Goal: Information Seeking & Learning: Learn about a topic

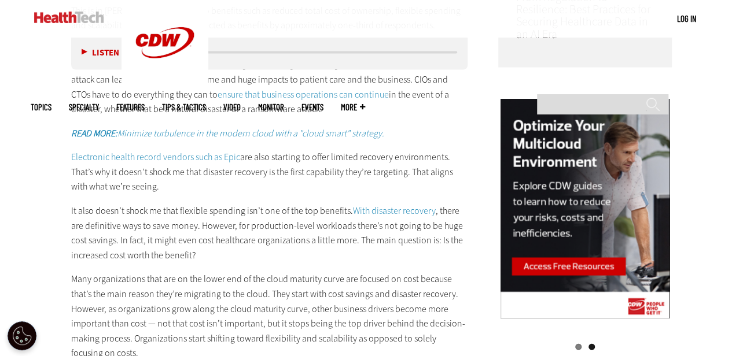
scroll to position [1061, 0]
click at [96, 163] on p "Electronic health record vendors such as Epic are also starting to offer limite…" at bounding box center [269, 172] width 397 height 45
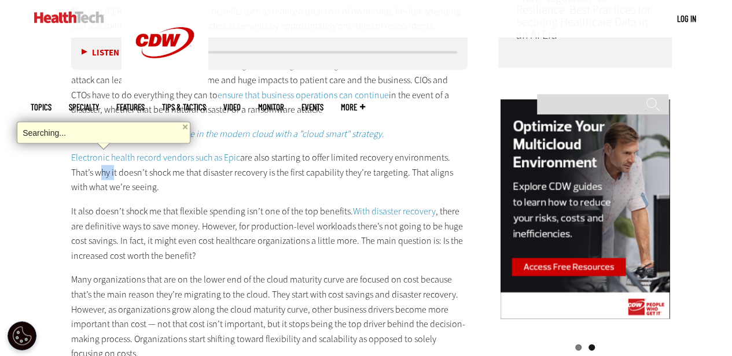
click at [96, 163] on p "Electronic health record vendors such as Epic are also starting to offer limite…" at bounding box center [269, 172] width 397 height 45
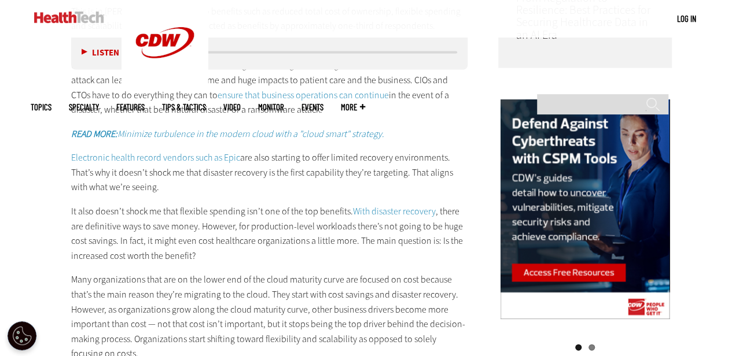
click at [96, 163] on p "Electronic health record vendors such as Epic are also starting to offer limite…" at bounding box center [269, 172] width 397 height 45
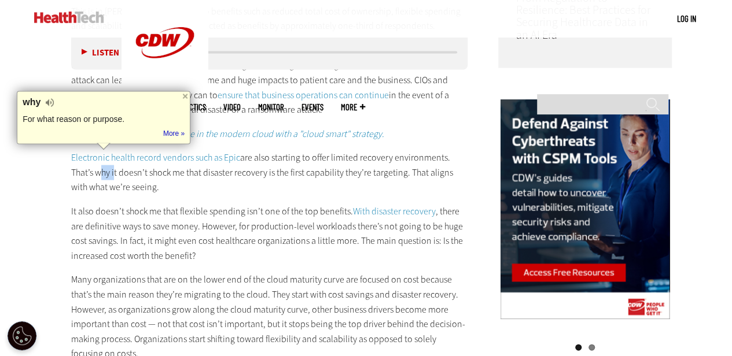
click at [96, 163] on p "Electronic health record vendors such as Epic are also starting to offer limite…" at bounding box center [269, 172] width 397 height 45
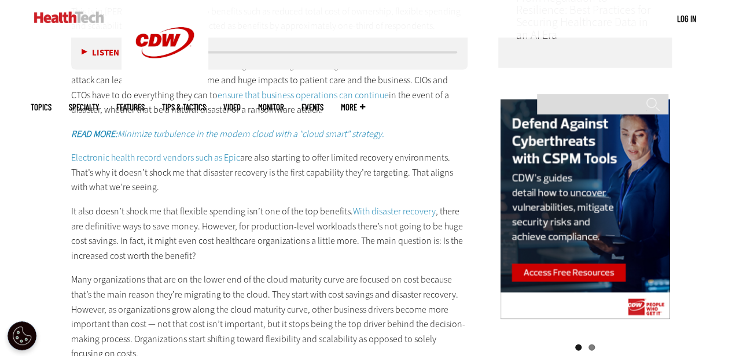
click at [96, 163] on p "Electronic health record vendors such as Epic are also starting to offer limite…" at bounding box center [269, 172] width 397 height 45
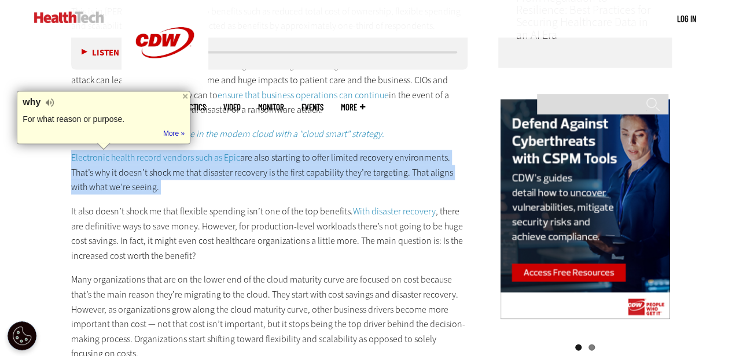
click at [96, 163] on p "Electronic health record vendors such as Epic are also starting to offer limite…" at bounding box center [269, 172] width 397 height 45
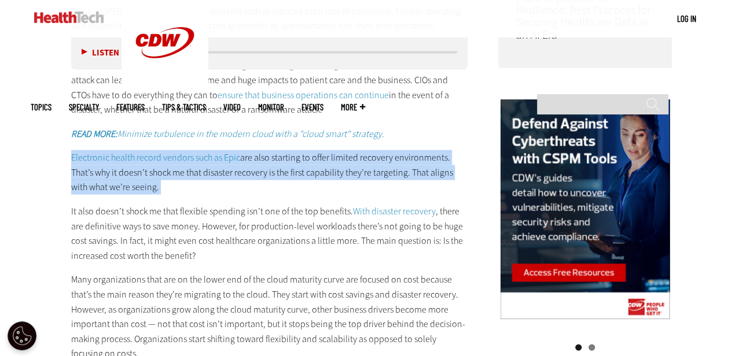
click at [96, 163] on p "Electronic health record vendors such as Epic are also starting to offer limite…" at bounding box center [269, 172] width 397 height 45
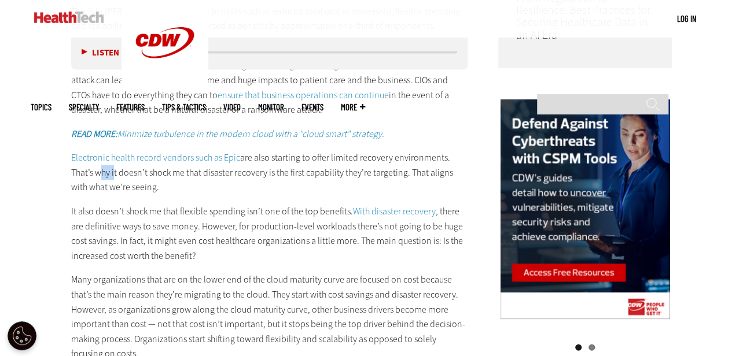
click at [96, 163] on p "Electronic health record vendors such as Epic are also starting to offer limite…" at bounding box center [269, 172] width 397 height 45
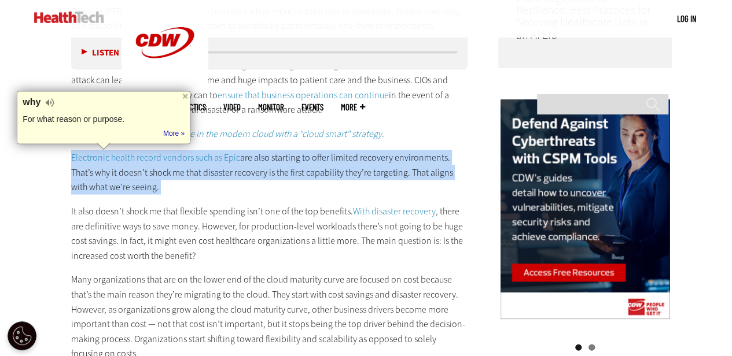
click at [96, 163] on p "Electronic health record vendors such as Epic are also starting to offer limite…" at bounding box center [269, 172] width 397 height 45
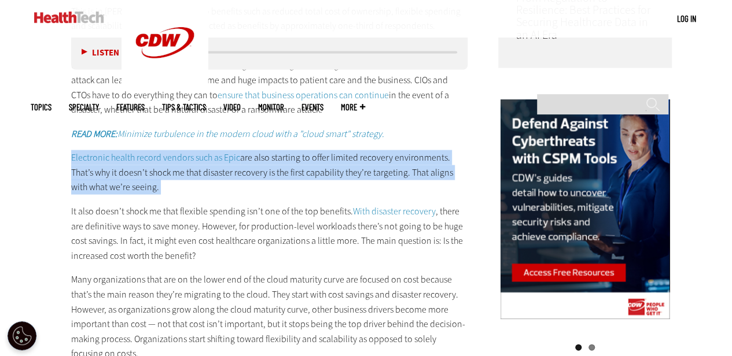
click at [96, 163] on p "Electronic health record vendors such as Epic are also starting to offer limite…" at bounding box center [269, 172] width 397 height 45
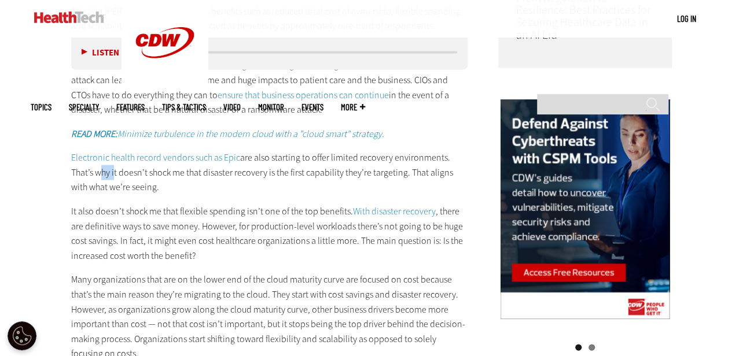
click at [96, 163] on p "Electronic health record vendors such as Epic are also starting to offer limite…" at bounding box center [269, 172] width 397 height 45
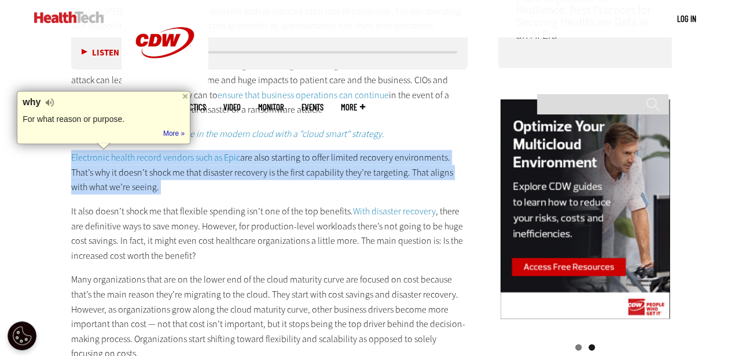
click at [96, 163] on p "Electronic health record vendors such as Epic are also starting to offer limite…" at bounding box center [269, 172] width 397 height 45
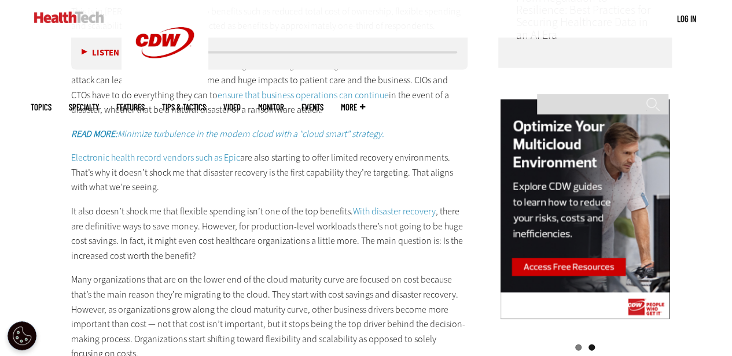
click at [94, 204] on p "It also doesn’t shock me that flexible spending isn’t one of the top benefits. …" at bounding box center [269, 233] width 397 height 59
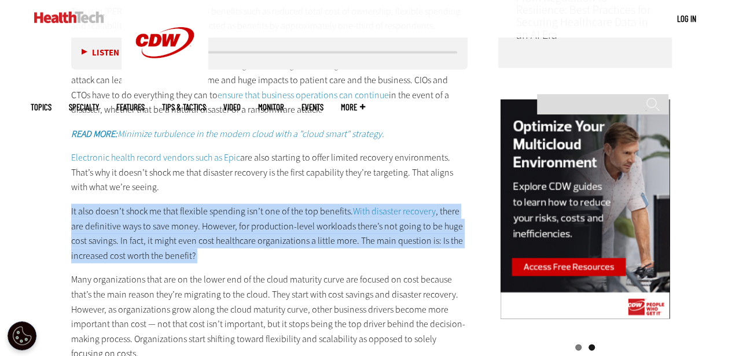
click at [94, 204] on p "It also doesn’t shock me that flexible spending isn’t one of the top benefits. …" at bounding box center [269, 233] width 397 height 59
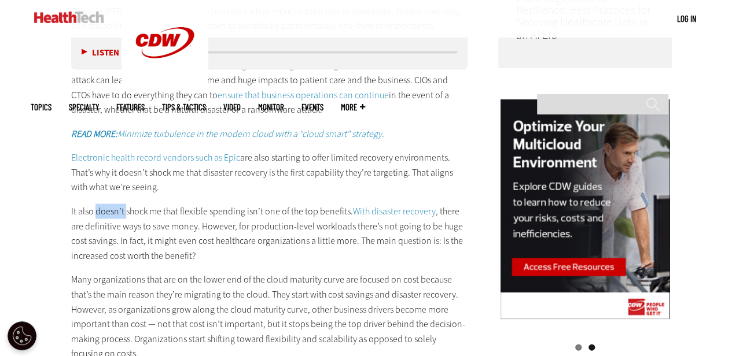
click at [94, 204] on p "It also doesn’t shock me that flexible spending isn’t one of the top benefits. …" at bounding box center [269, 233] width 397 height 59
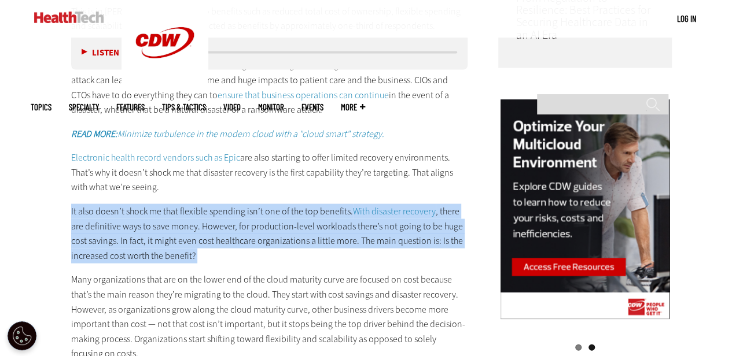
click at [94, 204] on p "It also doesn’t shock me that flexible spending isn’t one of the top benefits. …" at bounding box center [269, 233] width 397 height 59
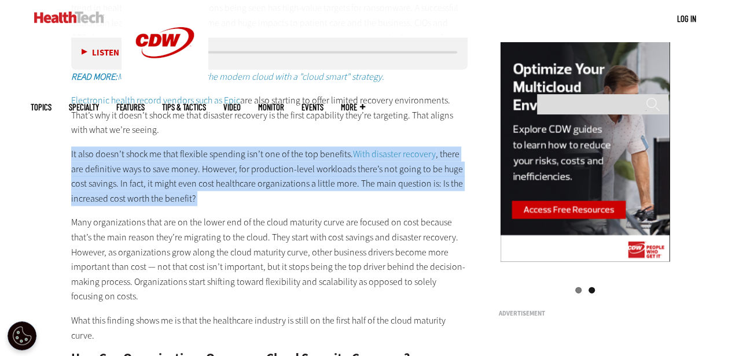
scroll to position [1121, 0]
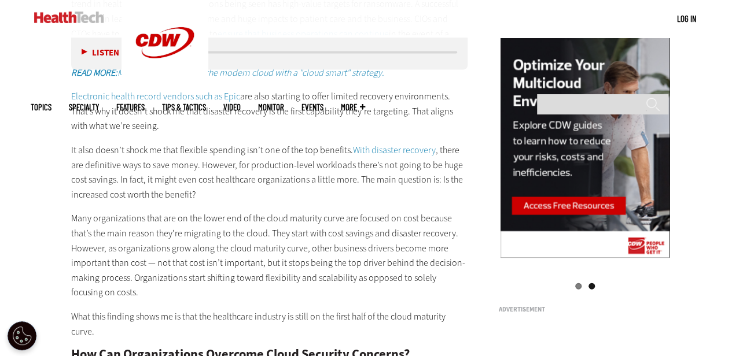
click at [94, 211] on p "Many organizations that are on the lower end of the cloud maturity curve are fo…" at bounding box center [269, 255] width 397 height 89
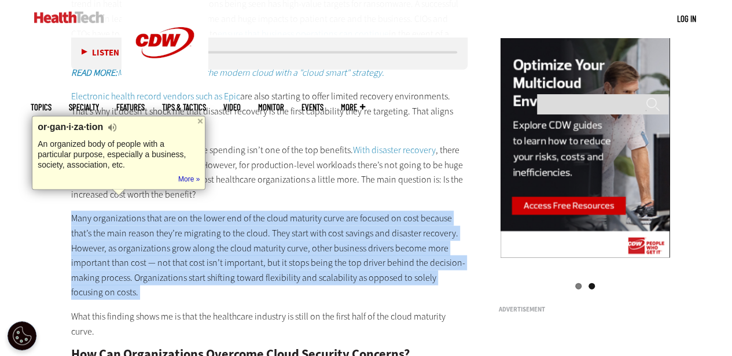
click at [94, 211] on p "Many organizations that are on the lower end of the cloud maturity curve are fo…" at bounding box center [269, 255] width 397 height 89
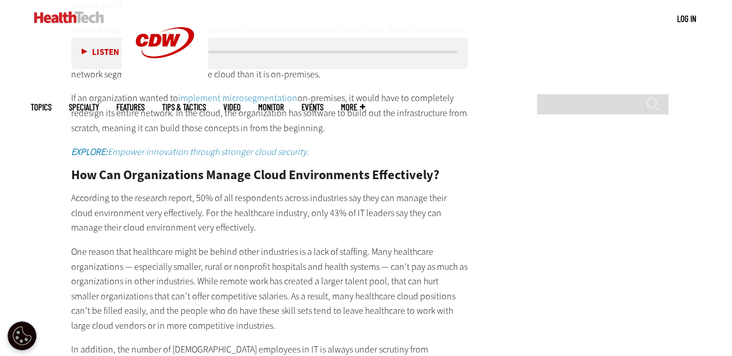
scroll to position [1952, 0]
click at [272, 190] on p "According to the research report, 50% of all respondents across industries say …" at bounding box center [269, 212] width 397 height 45
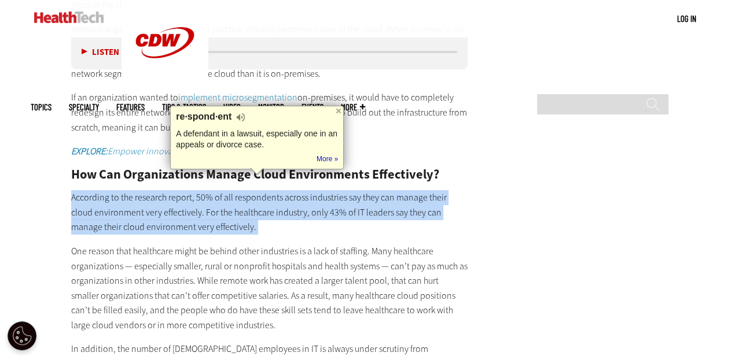
click at [272, 190] on p "According to the research report, 50% of all respondents across industries say …" at bounding box center [269, 212] width 397 height 45
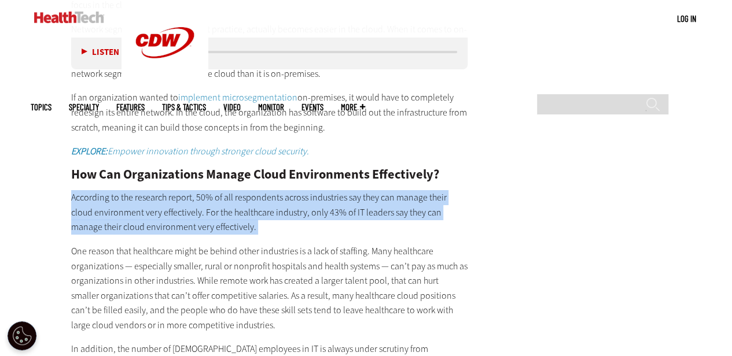
click at [272, 190] on p "According to the research report, 50% of all respondents across industries say …" at bounding box center [269, 212] width 397 height 45
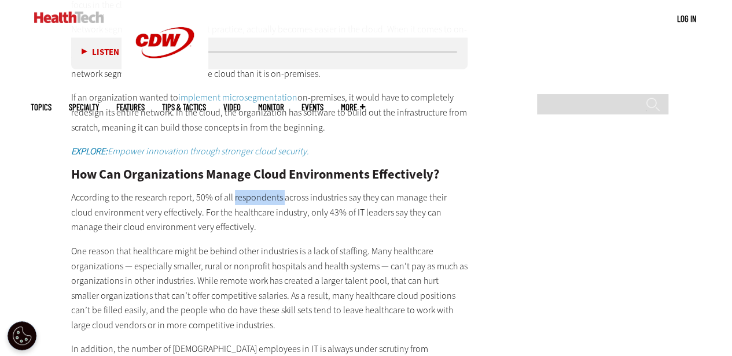
click at [272, 190] on p "According to the research report, 50% of all respondents across industries say …" at bounding box center [269, 212] width 397 height 45
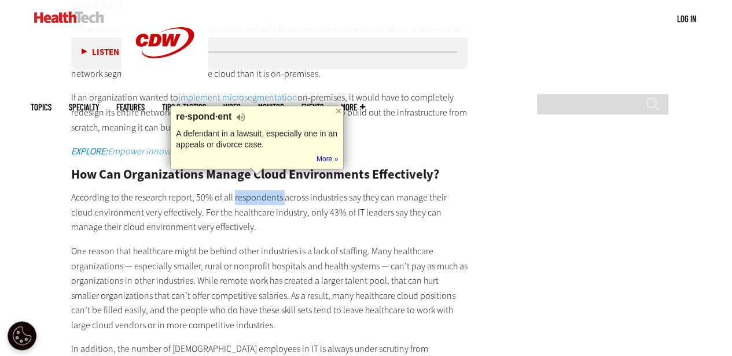
click at [272, 190] on p "According to the research report, 50% of all respondents across industries say …" at bounding box center [269, 212] width 397 height 45
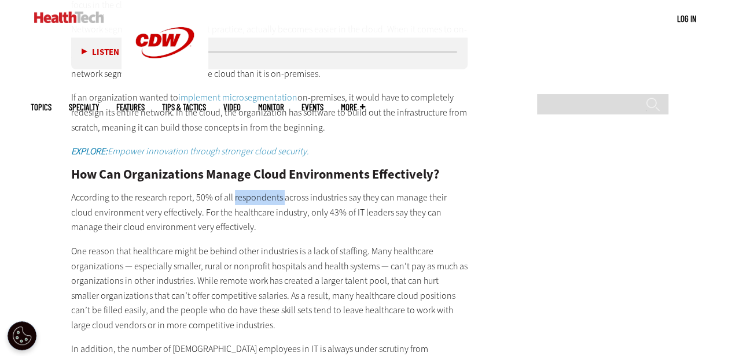
click at [272, 190] on p "According to the research report, 50% of all respondents across industries say …" at bounding box center [269, 212] width 397 height 45
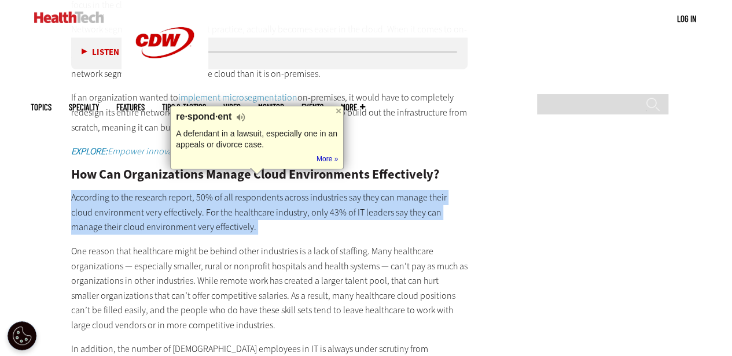
click at [272, 190] on p "According to the research report, 50% of all respondents across industries say …" at bounding box center [269, 212] width 397 height 45
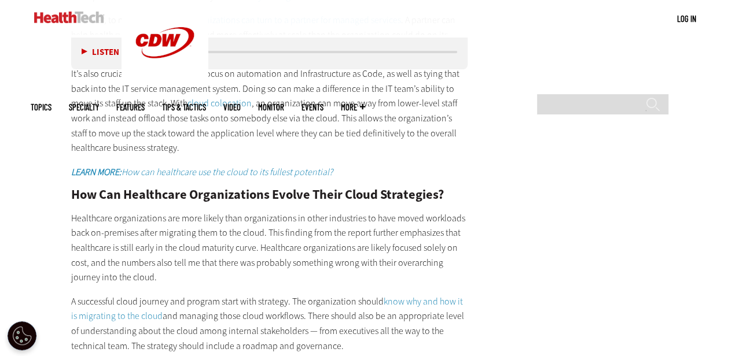
scroll to position [2373, 0]
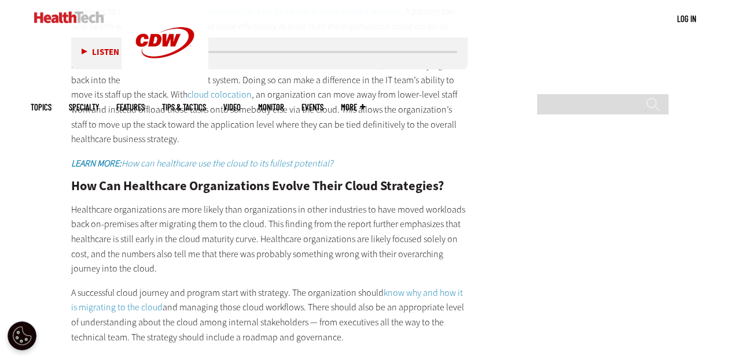
click at [272, 202] on p "Healthcare organizations are more likely than organizations in other industries…" at bounding box center [269, 239] width 397 height 74
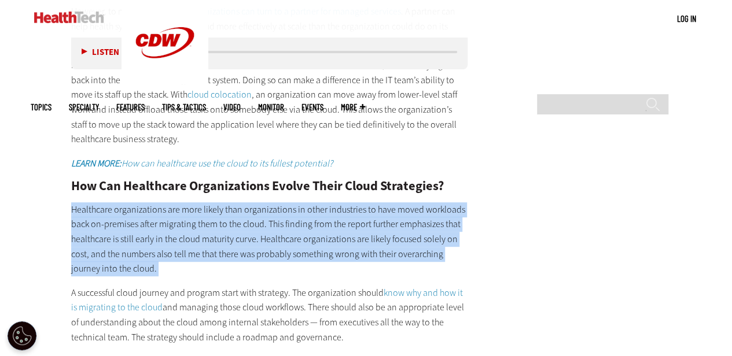
click at [272, 202] on p "Healthcare organizations are more likely than organizations in other industries…" at bounding box center [269, 239] width 397 height 74
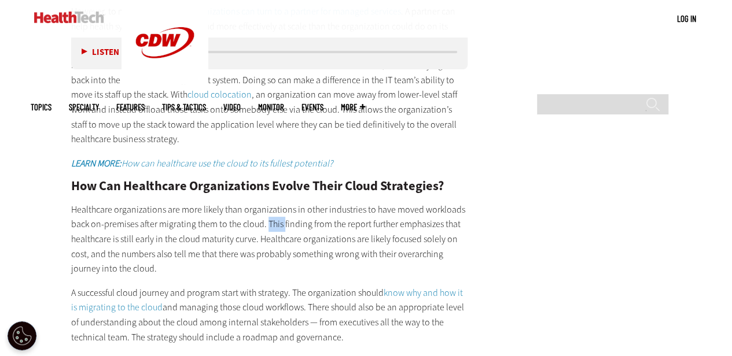
click at [272, 202] on p "Healthcare organizations are more likely than organizations in other industries…" at bounding box center [269, 239] width 397 height 74
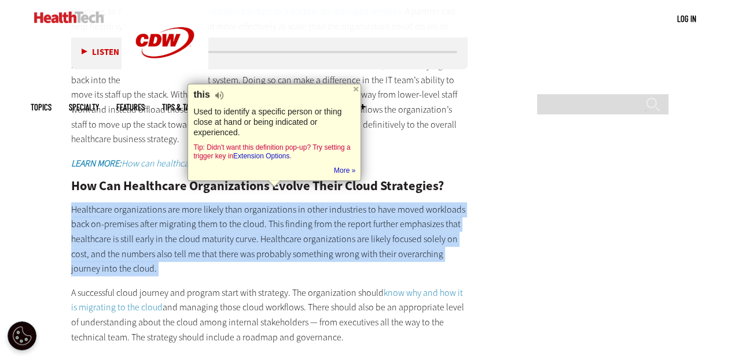
click at [272, 202] on p "Healthcare organizations are more likely than organizations in other industries…" at bounding box center [269, 239] width 397 height 74
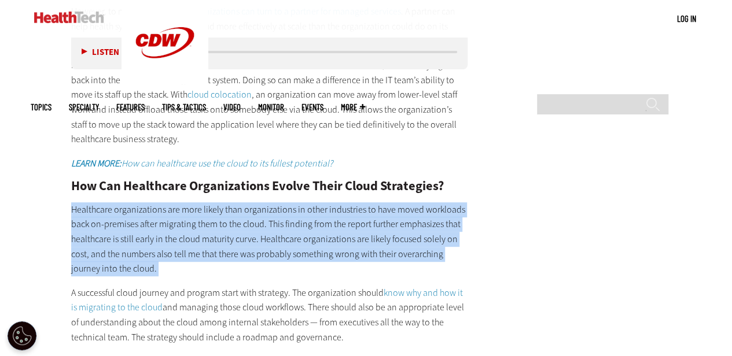
click at [272, 202] on p "Healthcare organizations are more likely than organizations in other industries…" at bounding box center [269, 239] width 397 height 74
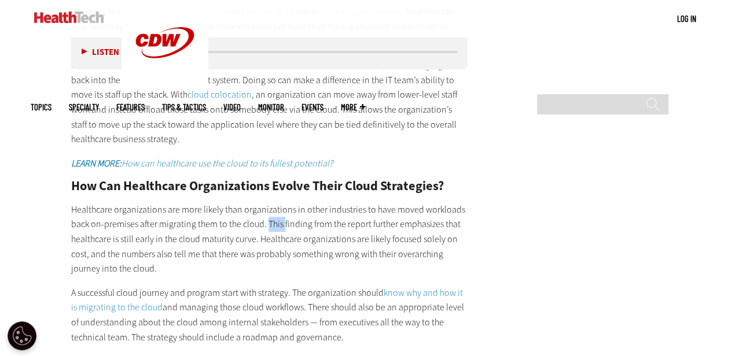
click at [272, 202] on p "Healthcare organizations are more likely than organizations in other industries…" at bounding box center [269, 239] width 397 height 74
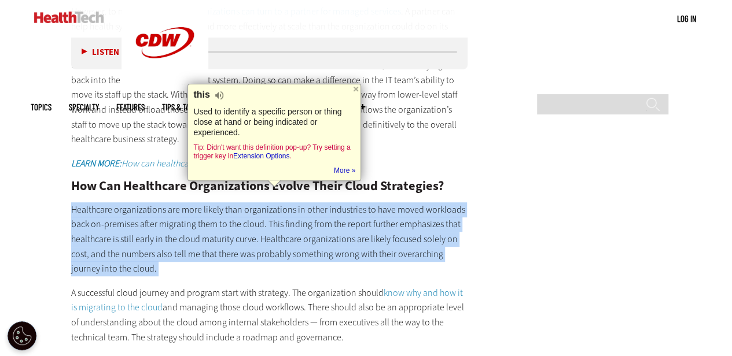
click at [272, 202] on p "Healthcare organizations are more likely than organizations in other industries…" at bounding box center [269, 239] width 397 height 74
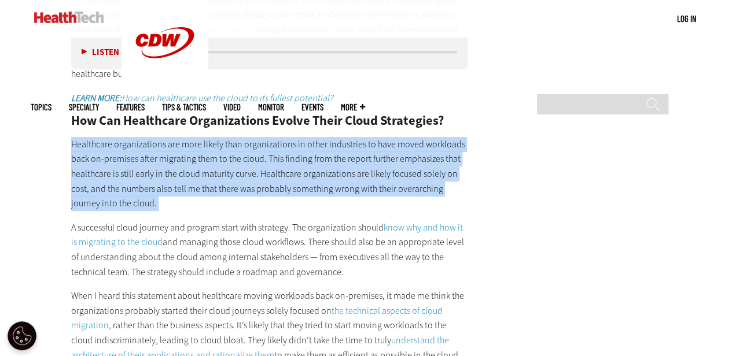
scroll to position [2441, 0]
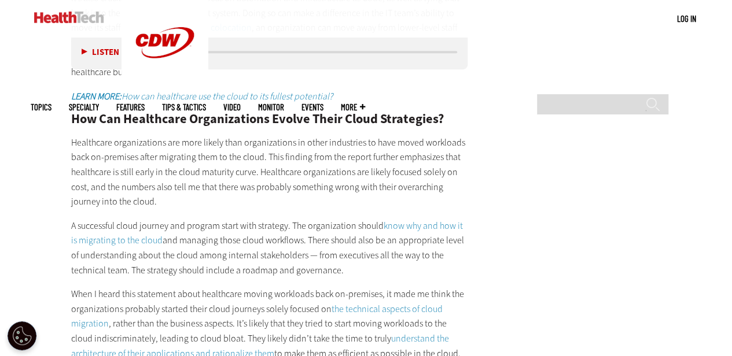
click at [272, 219] on p "A successful cloud journey and program start with strategy. The organization sh…" at bounding box center [269, 248] width 397 height 59
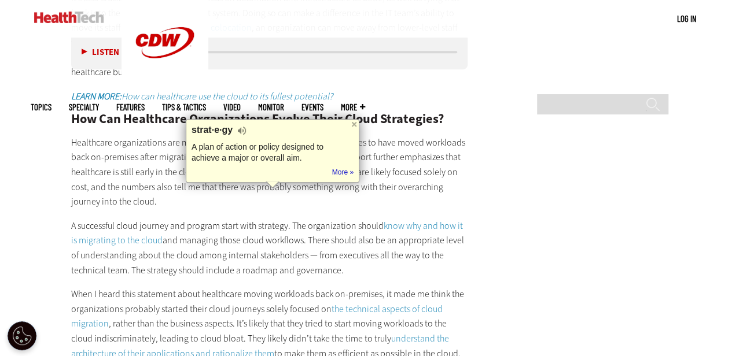
click at [272, 188] on div at bounding box center [272, 185] width 14 height 7
click at [265, 219] on p "A successful cloud journey and program start with strategy. The organization sh…" at bounding box center [269, 248] width 397 height 59
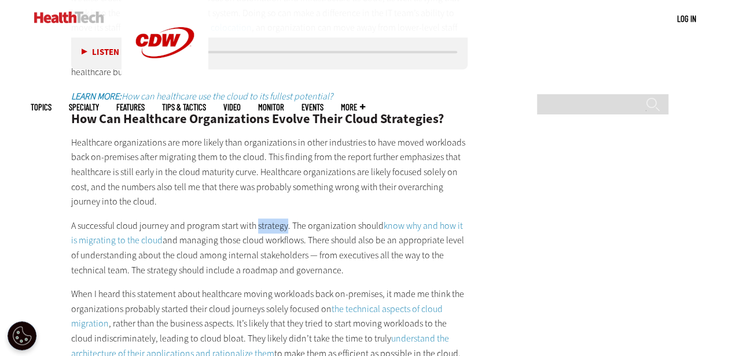
click at [265, 219] on p "A successful cloud journey and program start with strategy. The organization sh…" at bounding box center [269, 248] width 397 height 59
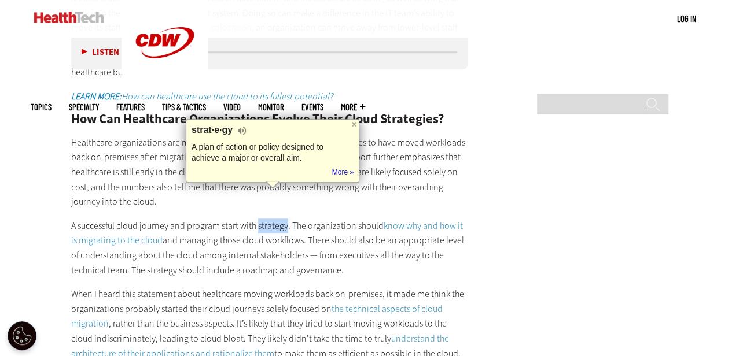
click at [265, 219] on p "A successful cloud journey and program start with strategy. The organization sh…" at bounding box center [269, 248] width 397 height 59
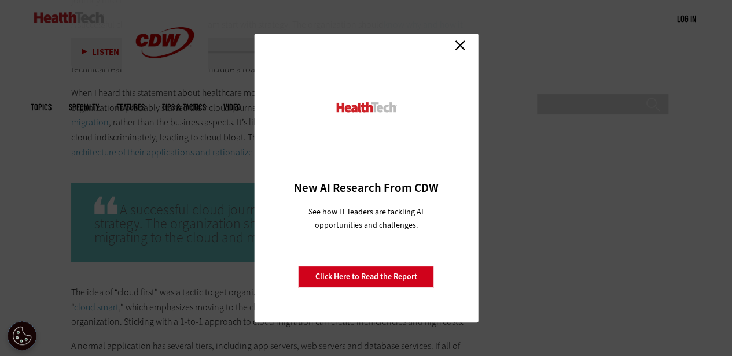
scroll to position [2753, 0]
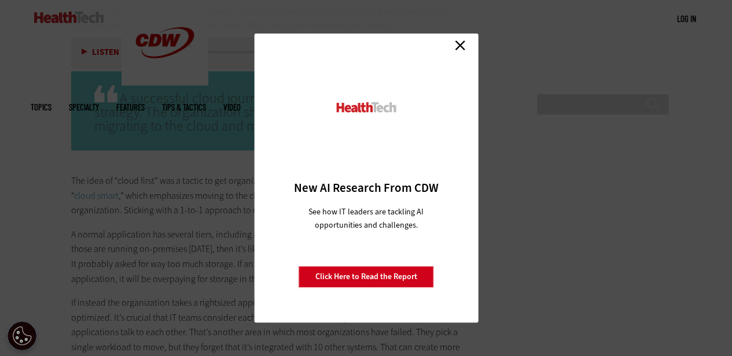
click at [457, 57] on div "Close New AI Research From CDW See how IT leaders are tackling AI opportunities…" at bounding box center [366, 178] width 224 height 289
click at [456, 49] on link "Close" at bounding box center [459, 44] width 17 height 17
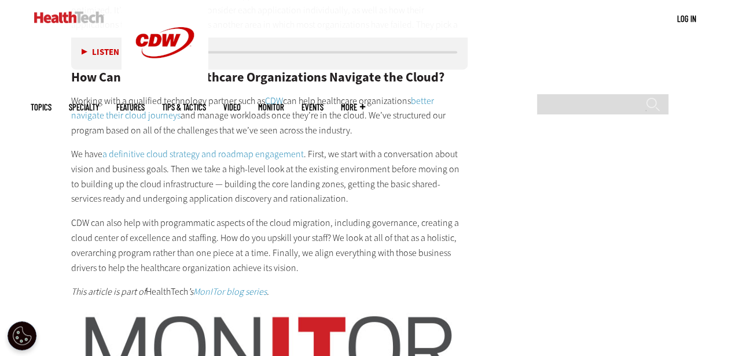
scroll to position [3022, 0]
